Goal: Task Accomplishment & Management: Manage account settings

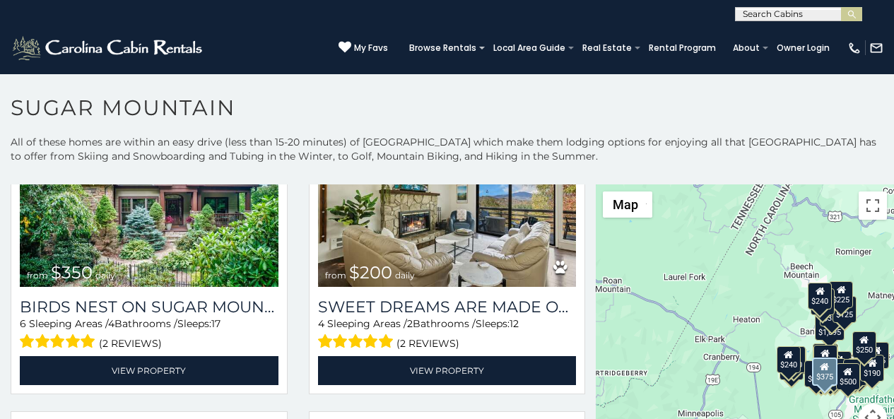
scroll to position [412, 0]
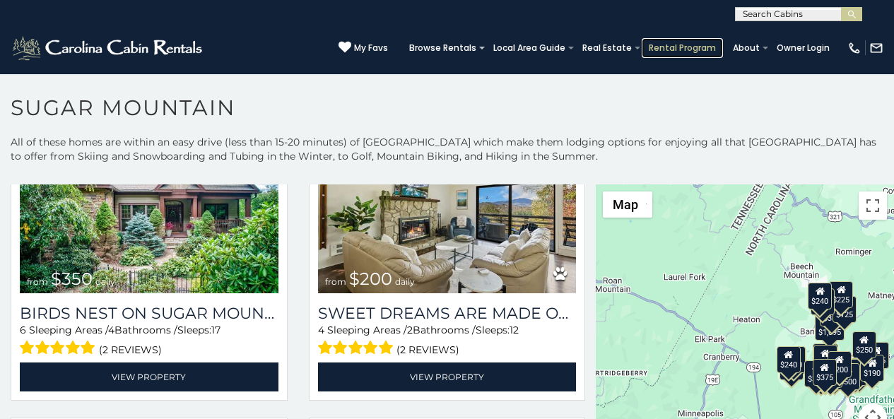
click at [676, 40] on link "Rental Program" at bounding box center [682, 48] width 81 height 20
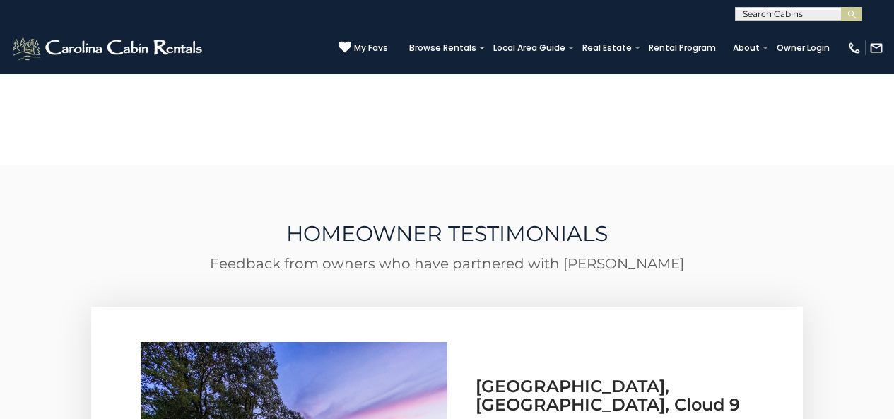
scroll to position [2008, 0]
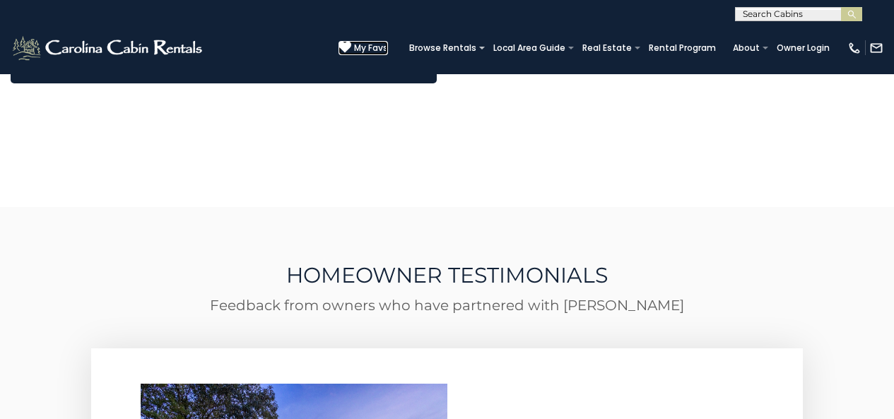
click at [351, 44] on icon at bounding box center [345, 47] width 13 height 13
